Goal: Transaction & Acquisition: Book appointment/travel/reservation

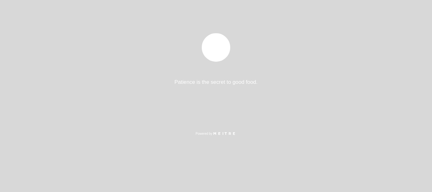
select select "es"
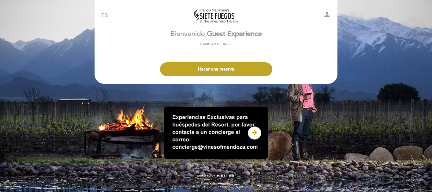
click at [224, 66] on button "Hacer una reserva" at bounding box center [216, 69] width 112 height 14
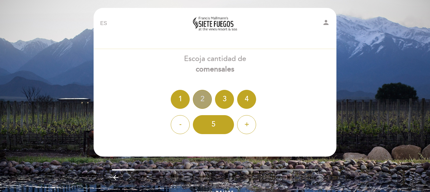
click at [202, 98] on div "2" at bounding box center [202, 99] width 19 height 19
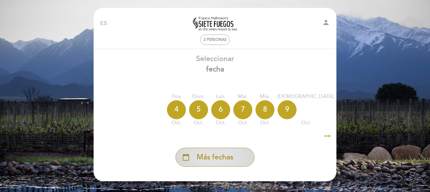
click at [222, 158] on span "Más fechas" at bounding box center [215, 157] width 37 height 10
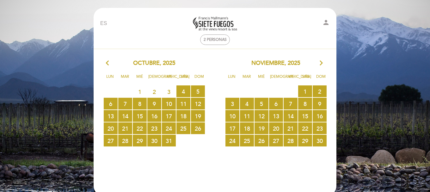
click at [320, 63] on icon "arrow_forward_ios" at bounding box center [321, 63] width 6 height 8
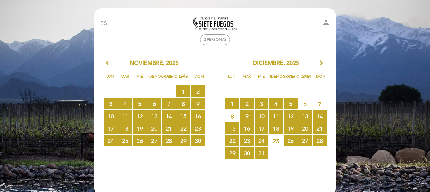
click at [320, 63] on icon "arrow_forward_ios" at bounding box center [321, 63] width 6 height 8
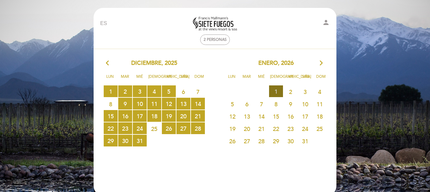
click at [277, 90] on span "1 RESERVAS DISPONIBLES" at bounding box center [276, 91] width 14 height 12
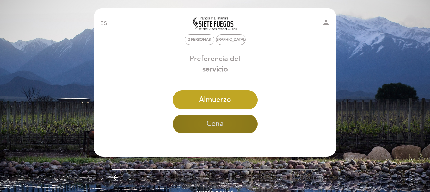
click at [220, 132] on button "Cena" at bounding box center [215, 123] width 85 height 19
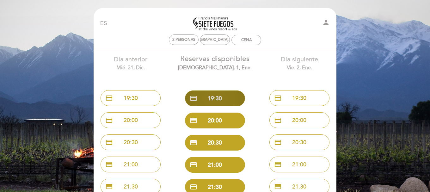
click at [216, 99] on button "credit_card 19:30" at bounding box center [215, 98] width 60 height 16
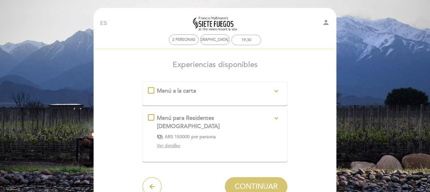
click at [164, 100] on div "Menú a la carta expand_more Conozca nuestro menú [PERSON_NAME] sujeta a modific…" at bounding box center [215, 94] width 145 height 24
drag, startPoint x: 157, startPoint y: 94, endPoint x: 153, endPoint y: 91, distance: 4.9
click at [154, 91] on div "Menú a la carta expand_more Conozca nuestro menú [PERSON_NAME] sujeta a modific…" at bounding box center [215, 91] width 134 height 8
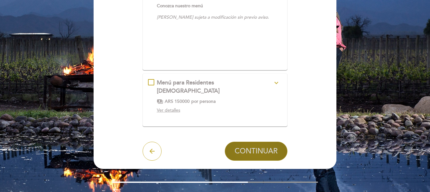
click at [244, 147] on span "CONTINUAR" at bounding box center [255, 151] width 43 height 9
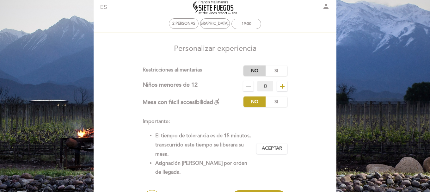
click at [260, 72] on label "No" at bounding box center [254, 70] width 22 height 10
